Goal: Task Accomplishment & Management: Use online tool/utility

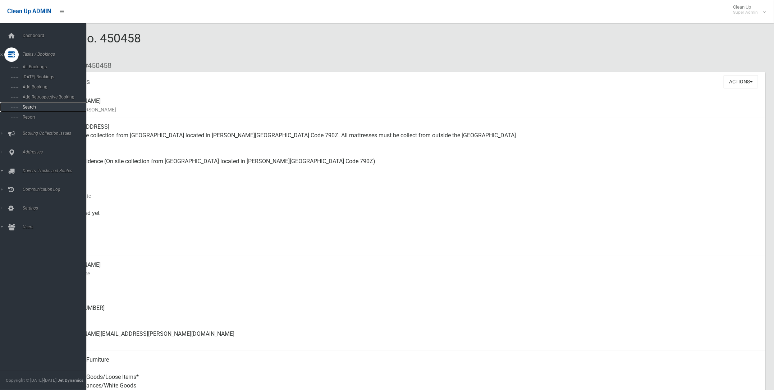
click at [29, 108] on span "Search" at bounding box center [53, 107] width 66 height 5
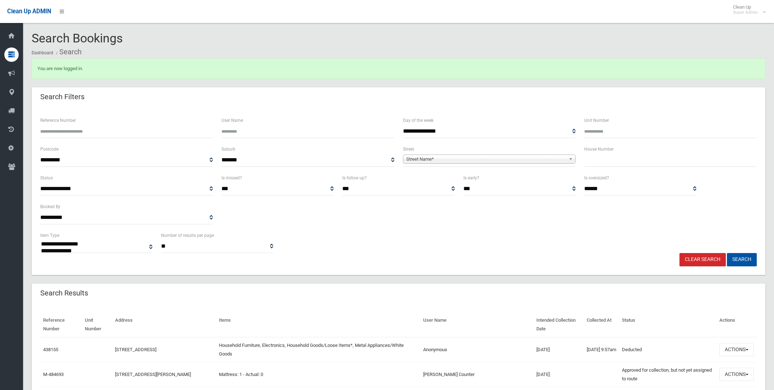
select select
click at [423, 156] on span "Street Name*" at bounding box center [486, 159] width 160 height 9
type input "********"
click at [475, 179] on li "Fairmoun t Street (LAKEMBA 2195)" at bounding box center [489, 179] width 169 height 9
click at [601, 156] on input "text" at bounding box center [670, 159] width 172 height 13
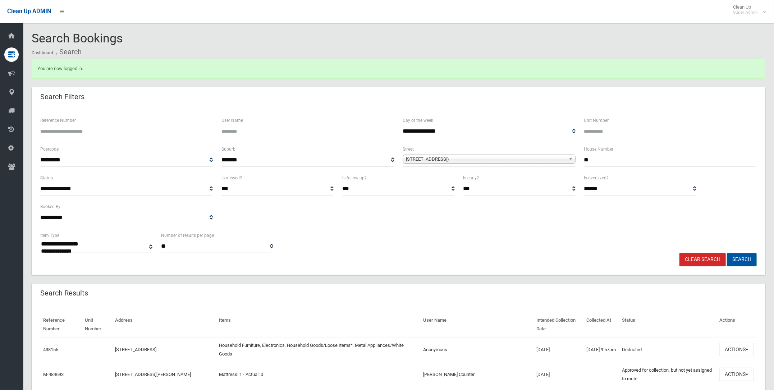
type input "**"
click at [746, 255] on button "Search" at bounding box center [742, 259] width 30 height 13
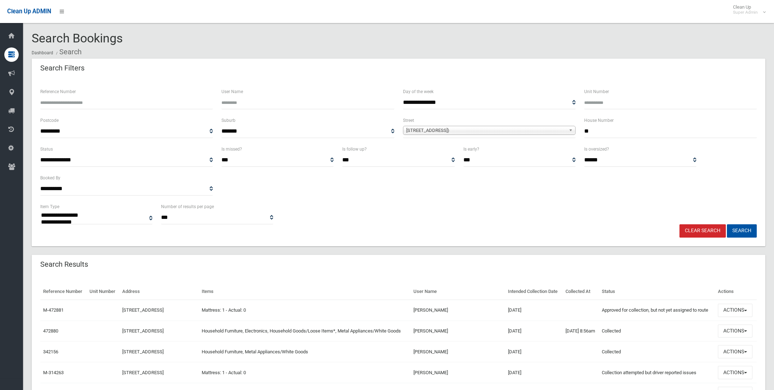
select select
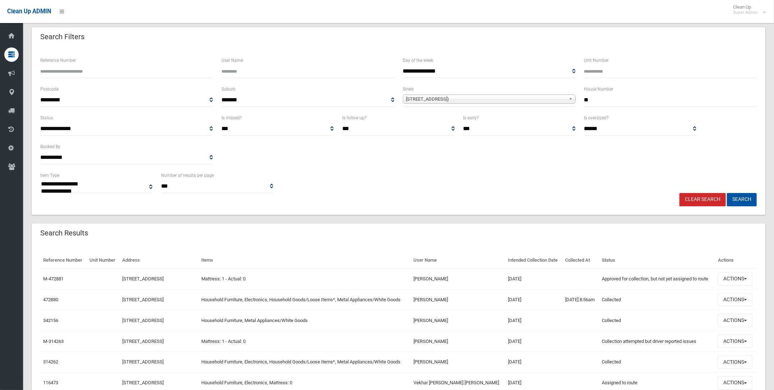
scroll to position [45, 0]
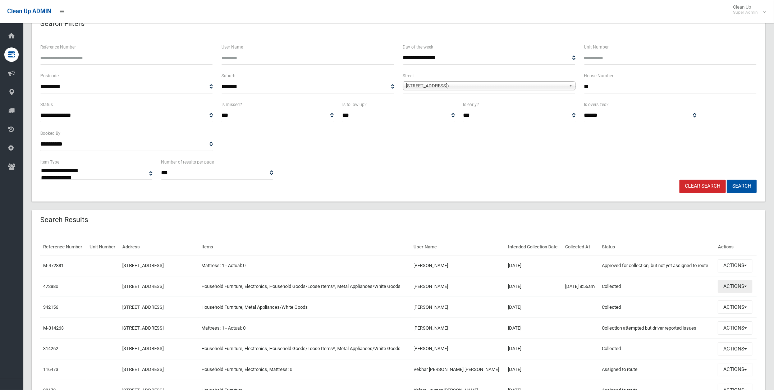
click at [746, 293] on button "Actions" at bounding box center [735, 286] width 34 height 13
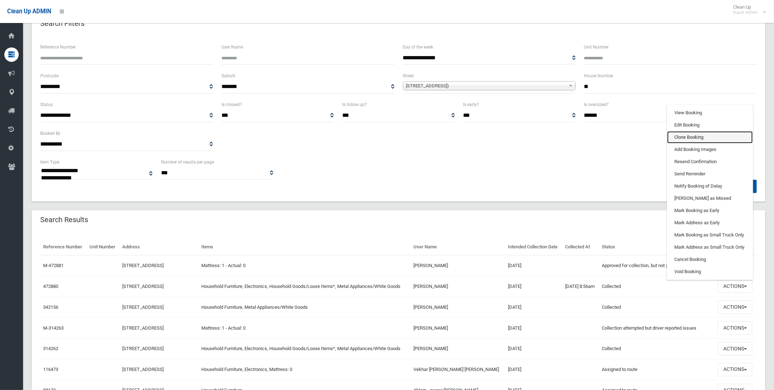
click at [685, 143] on link "Clone Booking" at bounding box center [710, 137] width 86 height 12
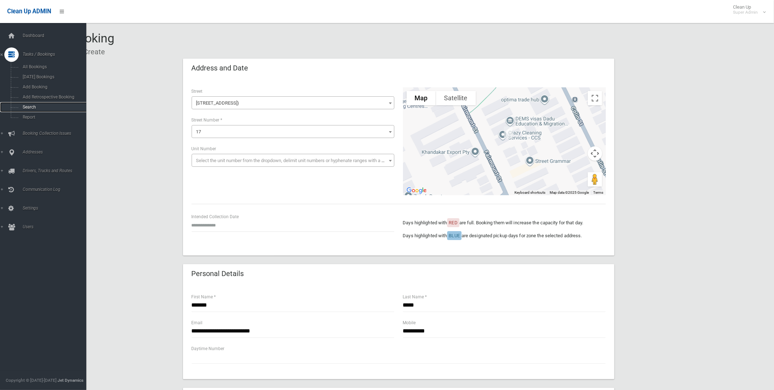
click at [24, 107] on span "Search" at bounding box center [53, 107] width 66 height 5
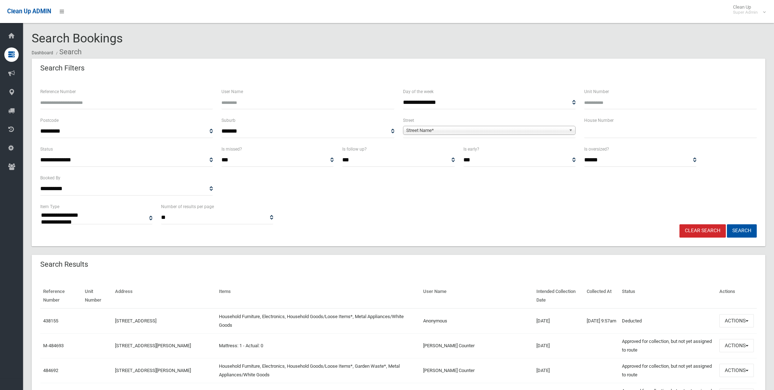
select select
